Goal: Check status: Check status

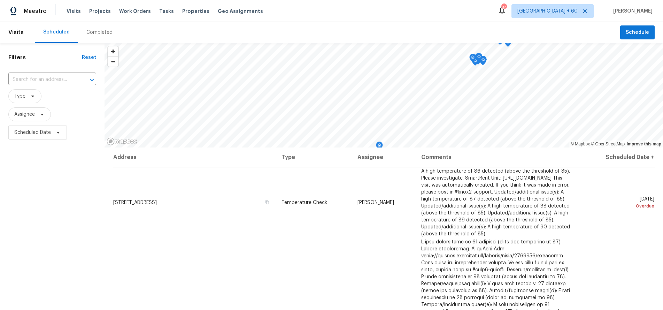
click at [90, 30] on div "Completed" at bounding box center [99, 32] width 26 height 7
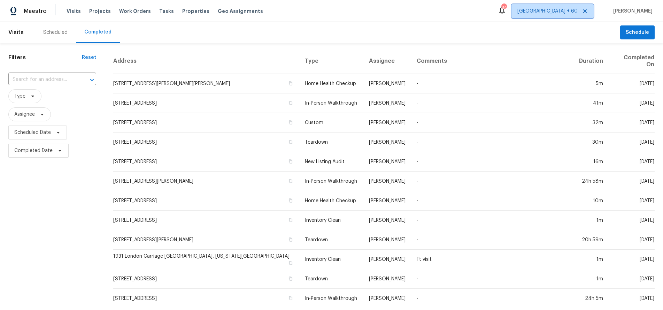
click at [588, 10] on icon at bounding box center [585, 11] width 6 height 6
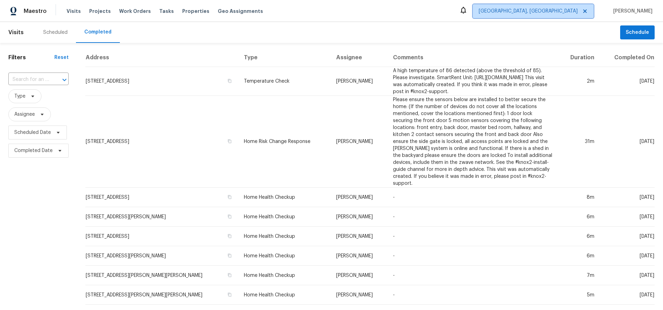
click at [559, 10] on span "[GEOGRAPHIC_DATA], [GEOGRAPHIC_DATA]" at bounding box center [528, 11] width 99 height 7
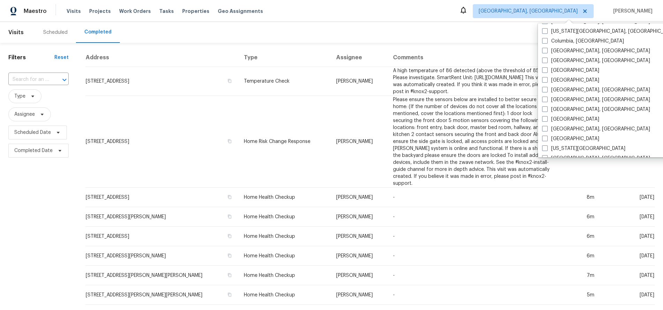
scroll to position [147, 0]
click at [559, 115] on label "[GEOGRAPHIC_DATA]" at bounding box center [570, 118] width 57 height 7
click at [547, 115] on input "[GEOGRAPHIC_DATA]" at bounding box center [544, 117] width 5 height 5
checkbox input "true"
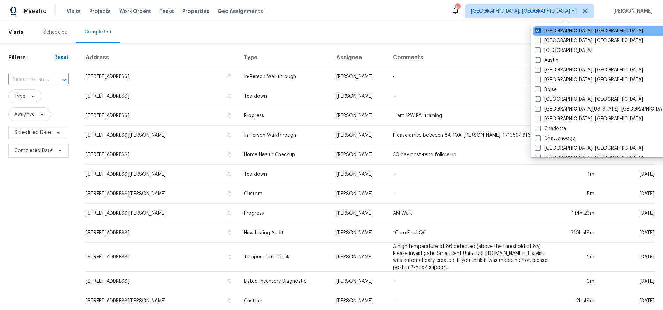
click at [537, 30] on span at bounding box center [538, 31] width 6 height 6
click at [537, 30] on input "[GEOGRAPHIC_DATA], [GEOGRAPHIC_DATA]" at bounding box center [537, 30] width 5 height 5
checkbox input "false"
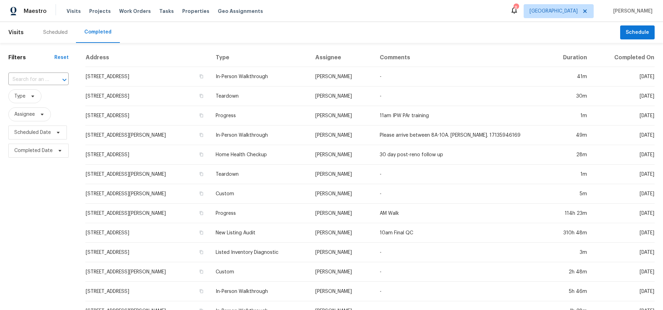
click at [403, 12] on div "Maestro Visits Projects Work Orders Tasks Properties Geo Assignments 8 Houston …" at bounding box center [331, 11] width 663 height 22
click at [60, 150] on icon at bounding box center [60, 151] width 6 height 6
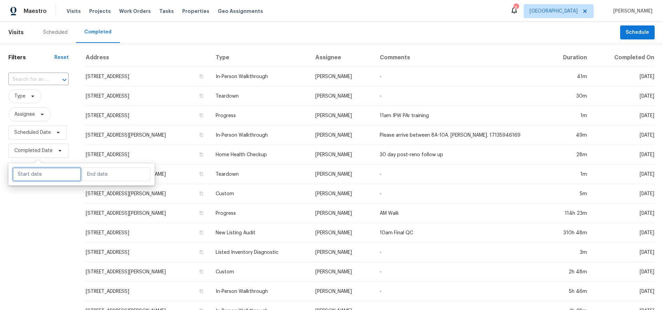
click at [53, 174] on input "text" at bounding box center [47, 174] width 69 height 14
select select "7"
select select "2025"
select select "8"
select select "2025"
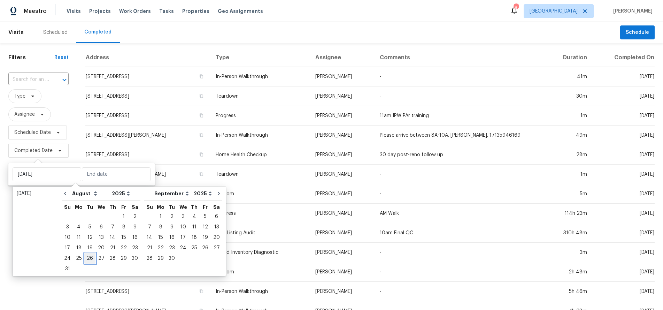
click at [85, 258] on div "26" at bounding box center [89, 258] width 11 height 10
type input "[DATE]"
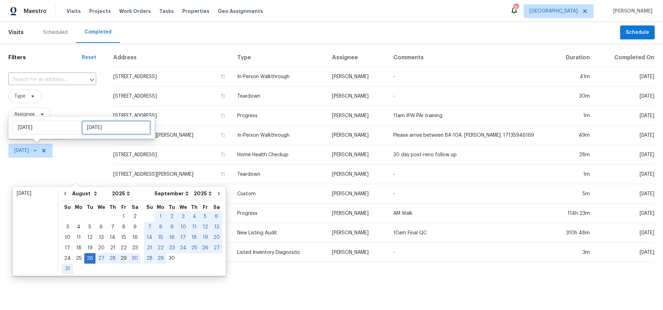
type input "[DATE]"
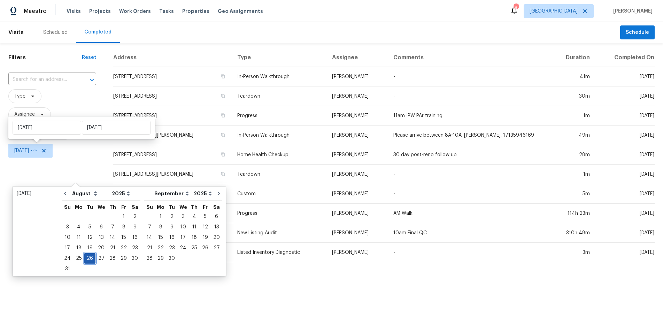
click at [89, 258] on div "26" at bounding box center [89, 258] width 11 height 10
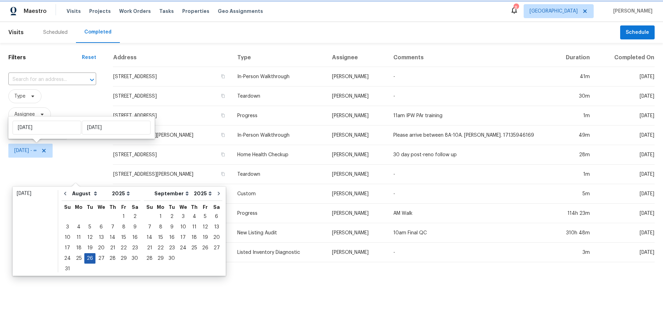
type input "[DATE]"
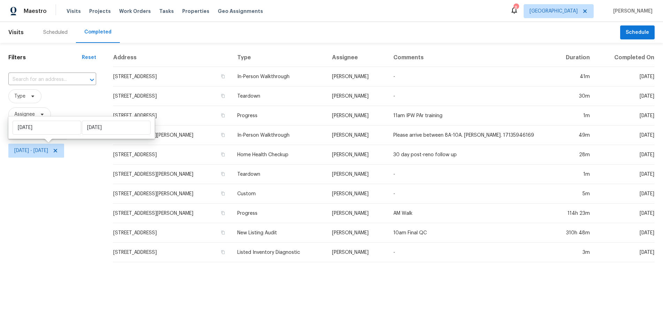
click at [58, 213] on div "Filters Reset ​ Type Assignee Scheduled Date [DATE] - [DATE]" at bounding box center [52, 155] width 105 height 225
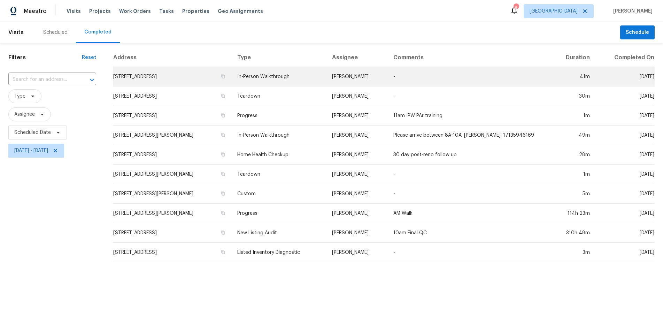
click at [357, 74] on td "[PERSON_NAME]" at bounding box center [357, 77] width 61 height 20
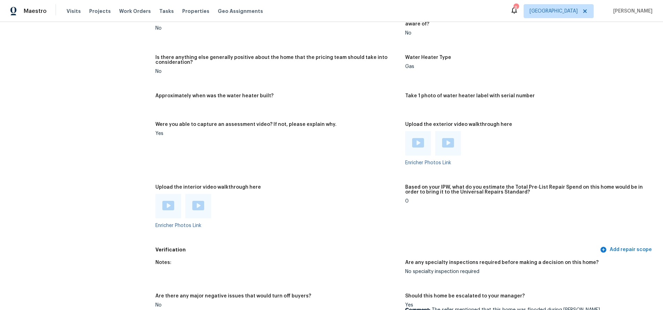
scroll to position [1309, 0]
